Goal: Task Accomplishment & Management: Manage account settings

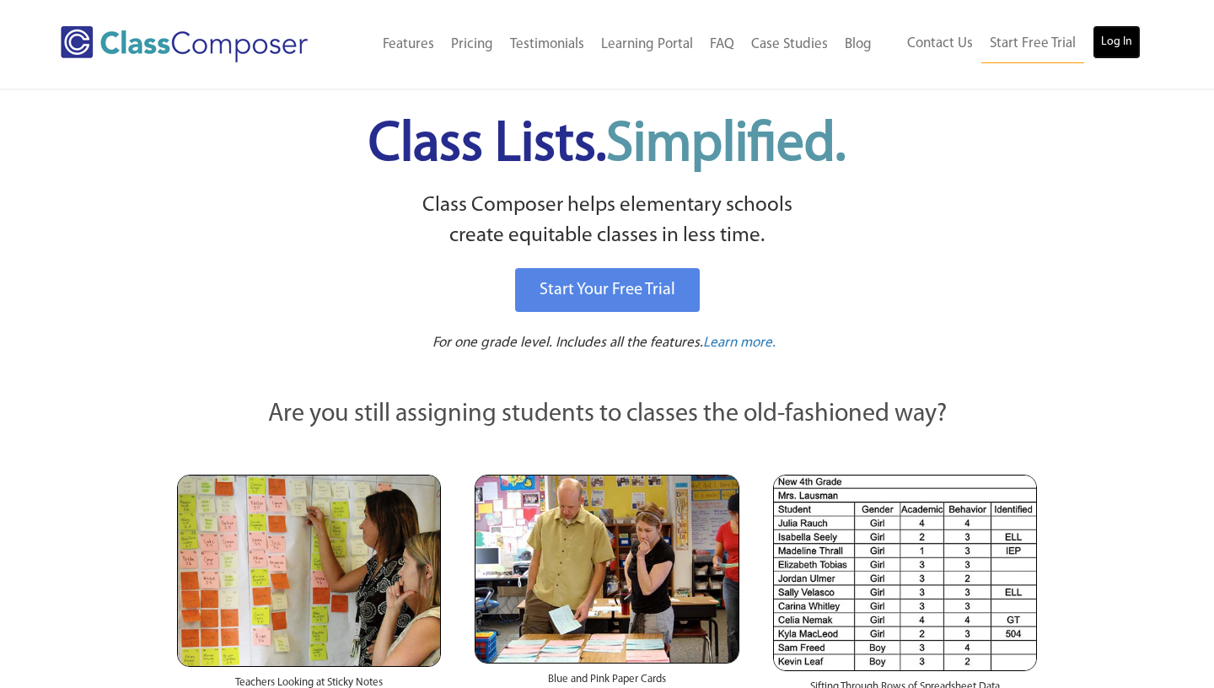
click at [1127, 48] on link "Log In" at bounding box center [1117, 42] width 48 height 34
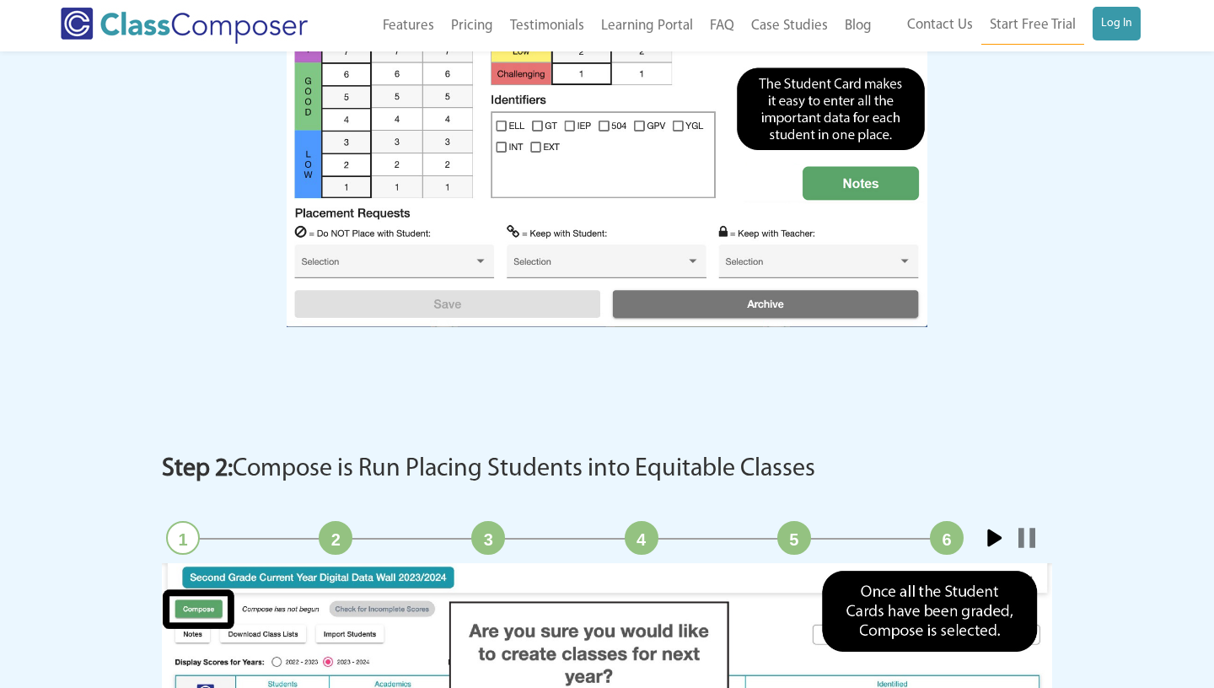
scroll to position [1973, 0]
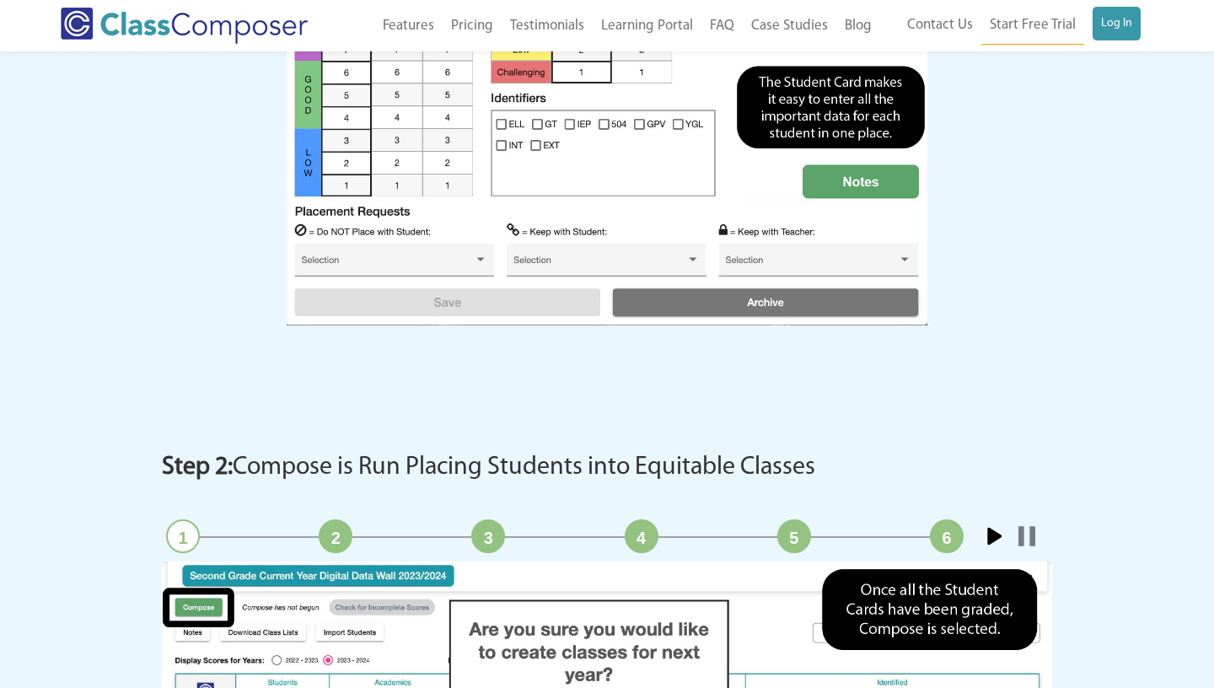
click at [527, 393] on div "Start Stop 1 2 3 4 5 6" at bounding box center [607, 88] width 675 height 624
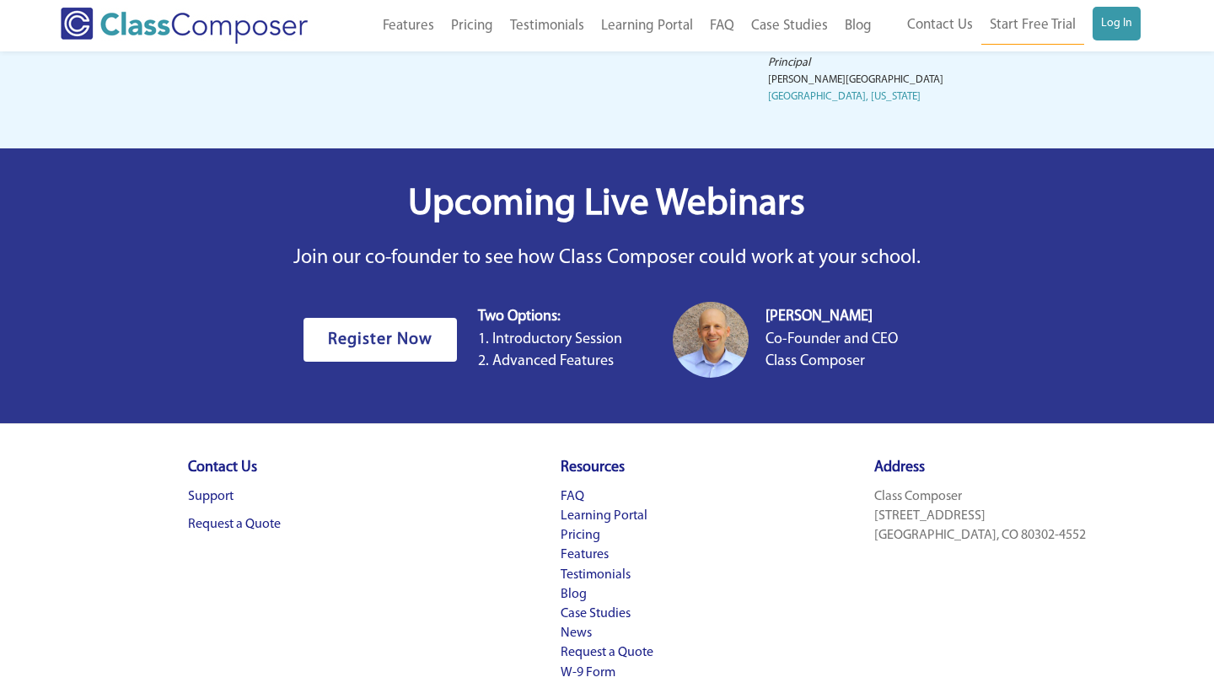
scroll to position [5248, 0]
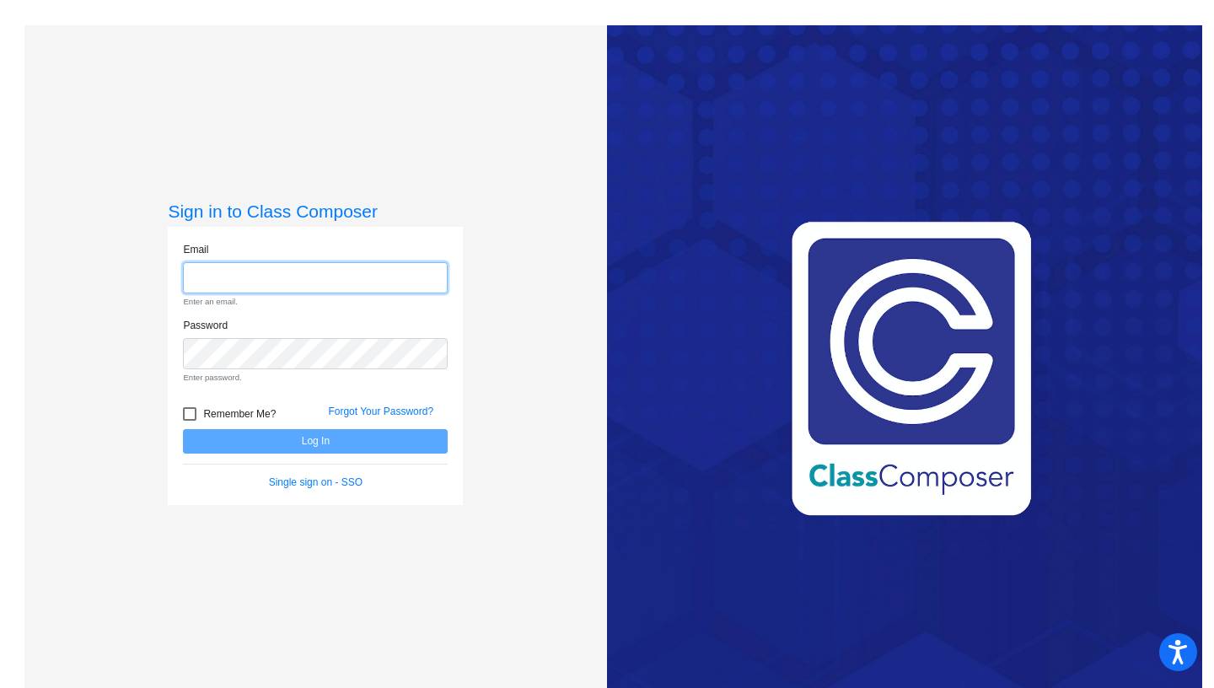
click at [315, 280] on input "email" at bounding box center [315, 277] width 265 height 31
paste input "soccred1"
type input "soccred1"
click at [866, 186] on div "Love Class Composer? Share it with a friend! If you're happy with Class Compose…" at bounding box center [904, 369] width 595 height 688
click at [282, 295] on div "Email Enter an email." at bounding box center [315, 275] width 265 height 66
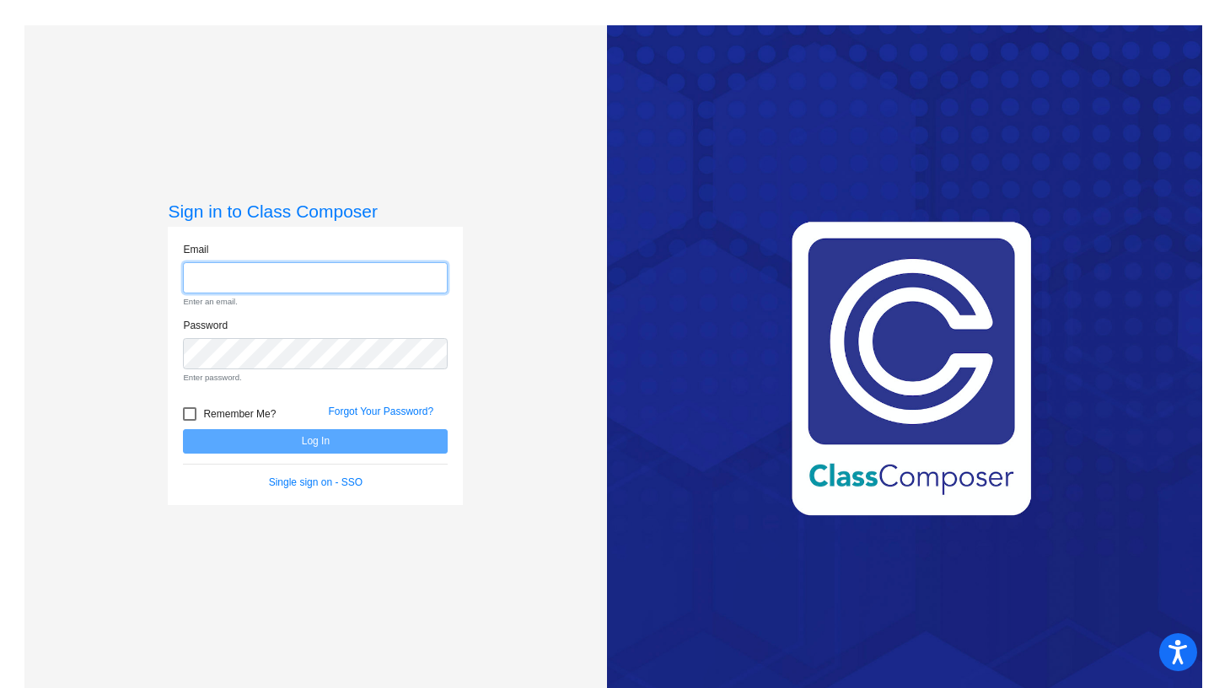
click at [288, 275] on input "email" at bounding box center [315, 277] width 265 height 31
paste input "soccred1"
type input "soccred1"
drag, startPoint x: 325, startPoint y: 281, endPoint x: 176, endPoint y: 283, distance: 148.4
click at [183, 283] on input "soccred1" at bounding box center [315, 277] width 265 height 31
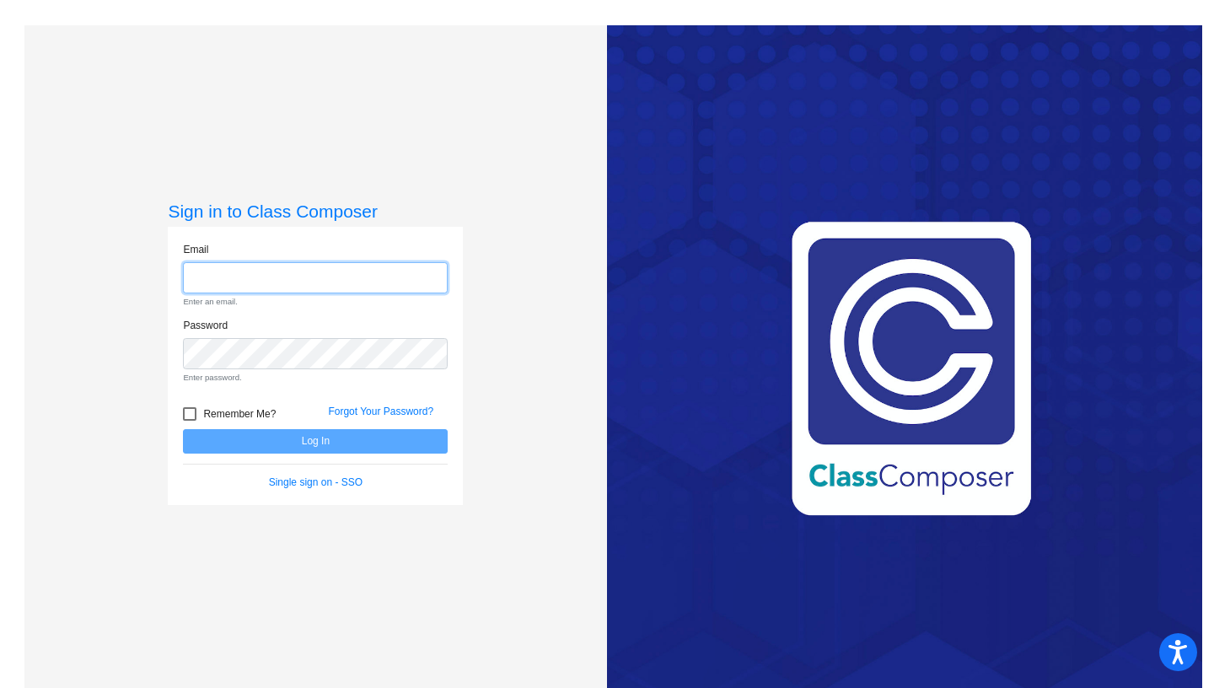
click at [440, 280] on input "email" at bounding box center [315, 277] width 265 height 31
click at [713, 87] on div "Love Class Composer? Share it with a friend! If you're happy with Class Compose…" at bounding box center [904, 369] width 595 height 688
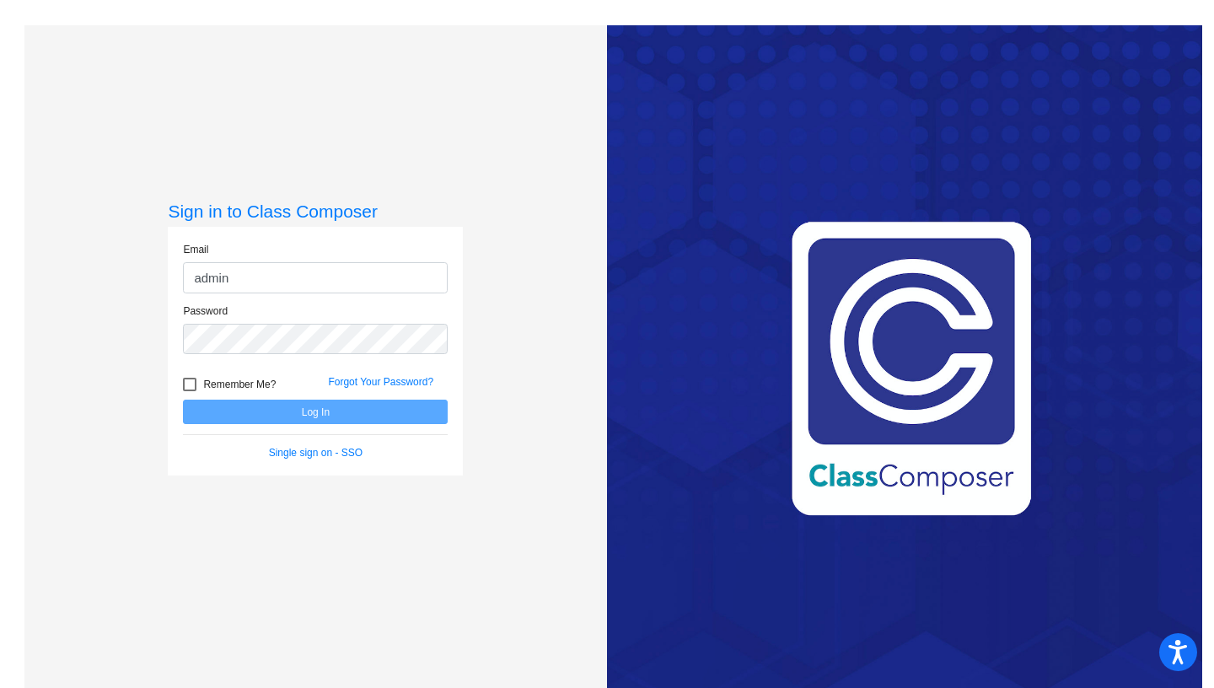
type input "admin"
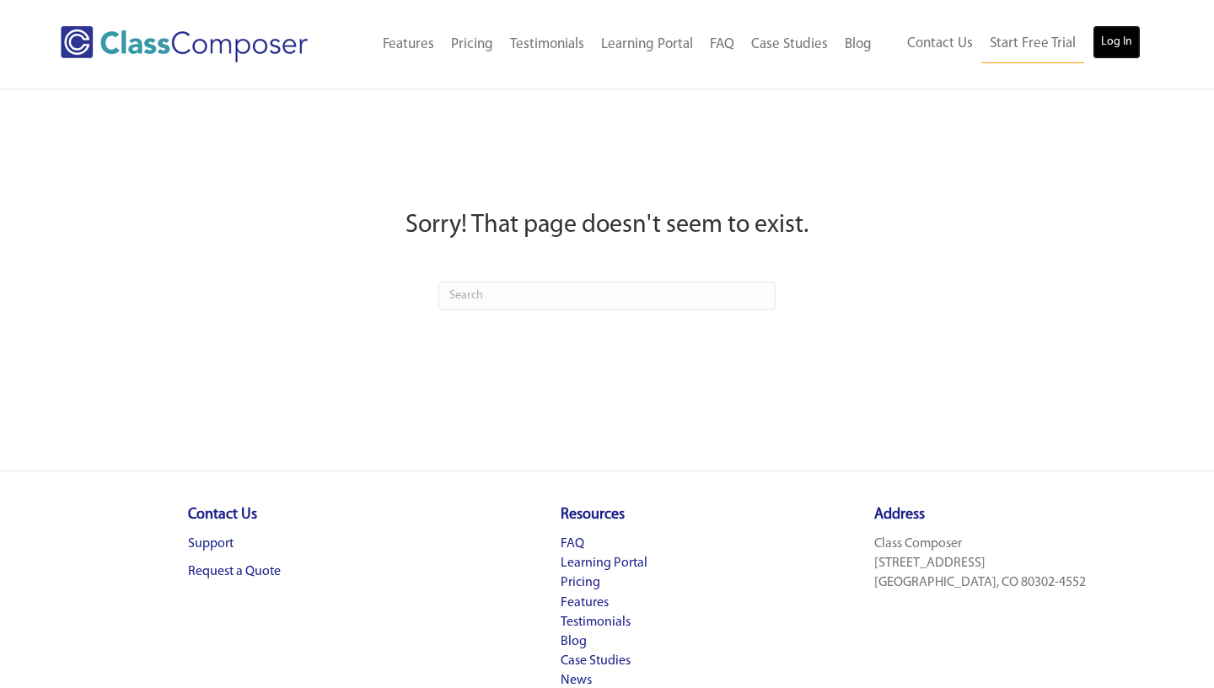
click at [1109, 41] on link "Log In" at bounding box center [1117, 42] width 48 height 34
